Goal: Task Accomplishment & Management: Manage account settings

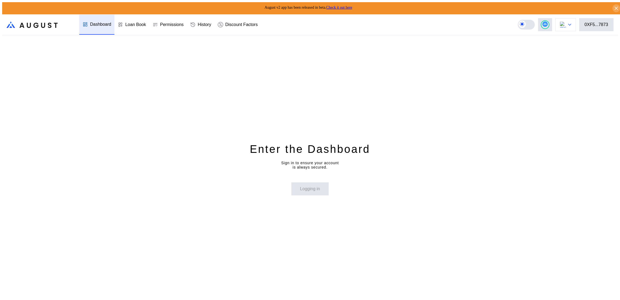
click at [575, 20] on button at bounding box center [566, 24] width 21 height 13
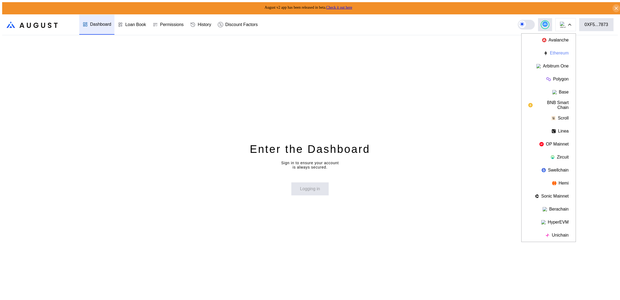
click at [556, 50] on button "Ethereum" at bounding box center [549, 53] width 54 height 13
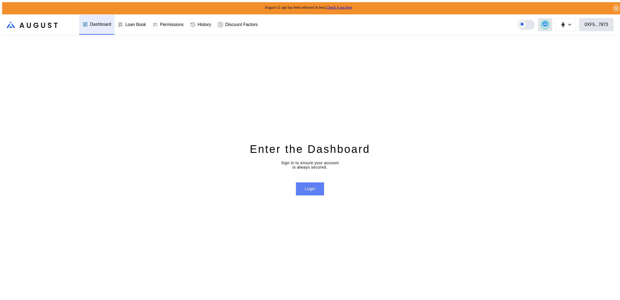
click at [316, 188] on button "Login" at bounding box center [310, 188] width 28 height 13
